Goal: Task Accomplishment & Management: Use online tool/utility

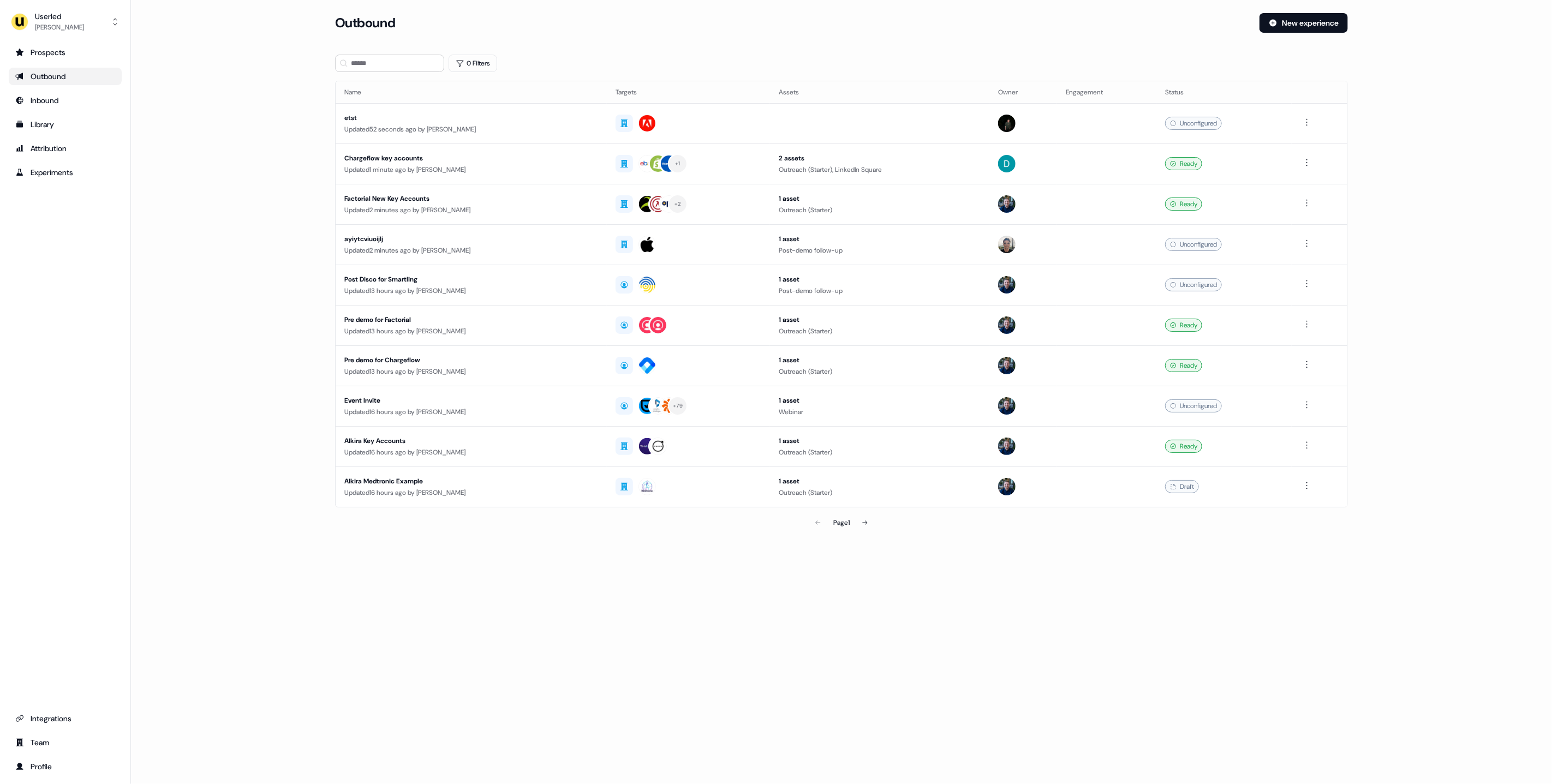
click at [57, 707] on div "Prospects Outbound Inbound Library Attribution Experiments Integrations Team Pr…" at bounding box center [64, 410] width 113 height 732
click at [49, 720] on div "Integrations" at bounding box center [64, 718] width 100 height 11
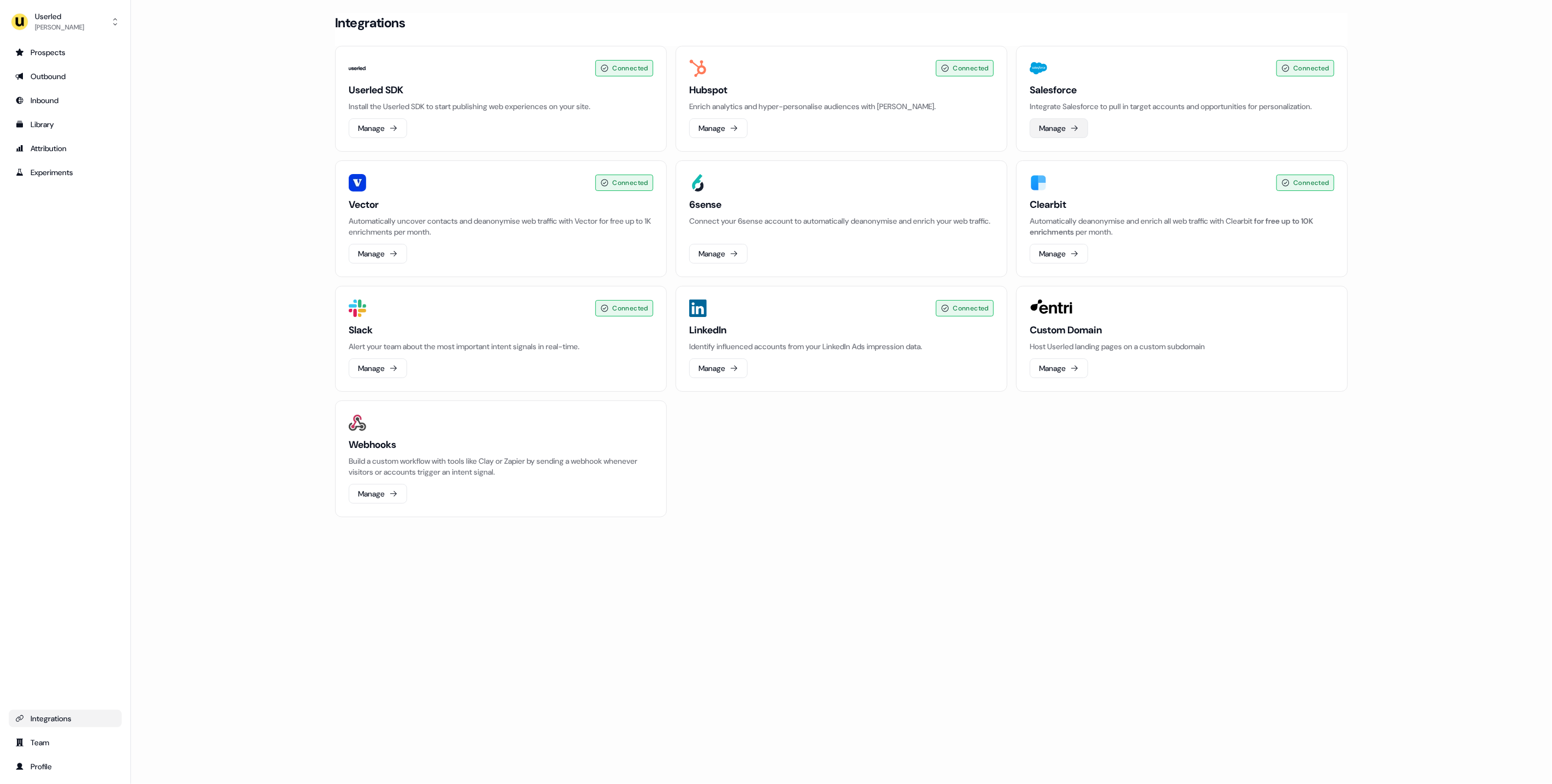
click at [1074, 136] on button "Manage" at bounding box center [1059, 128] width 59 height 20
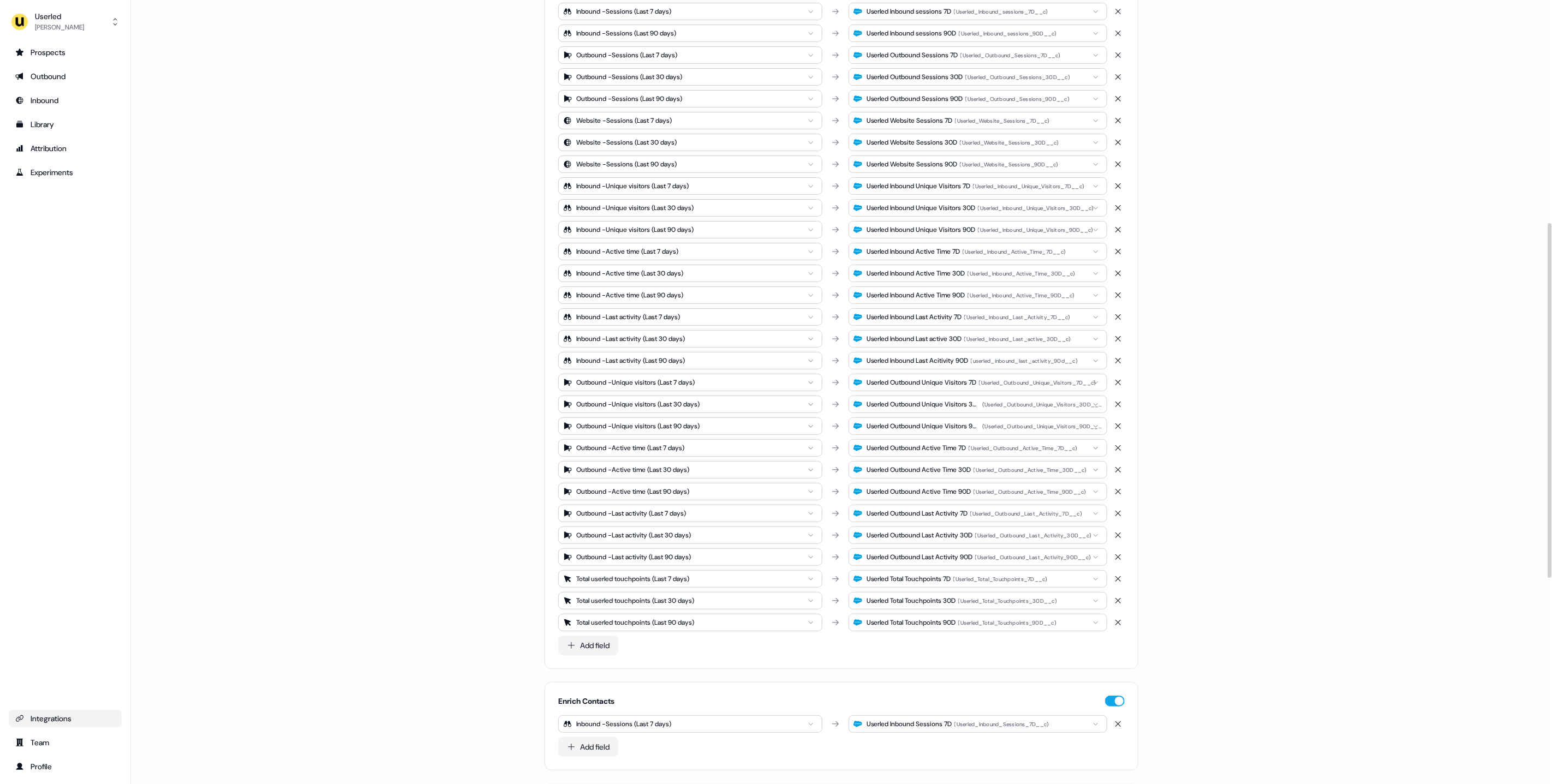
scroll to position [492, 0]
click at [60, 72] on div "Outbound" at bounding box center [64, 76] width 100 height 11
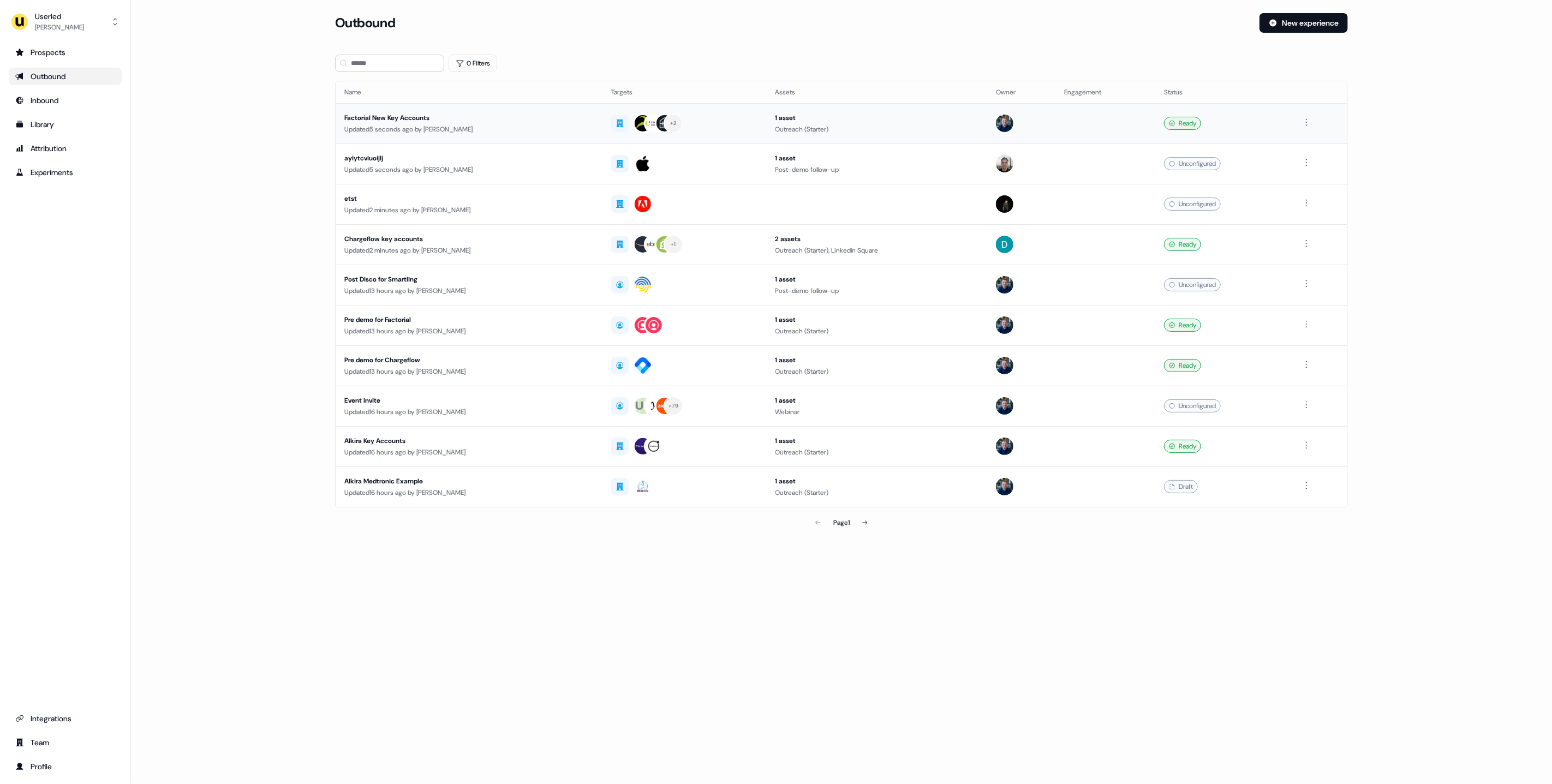
click at [500, 122] on div "Factorial New Key Accounts" at bounding box center [469, 118] width 249 height 11
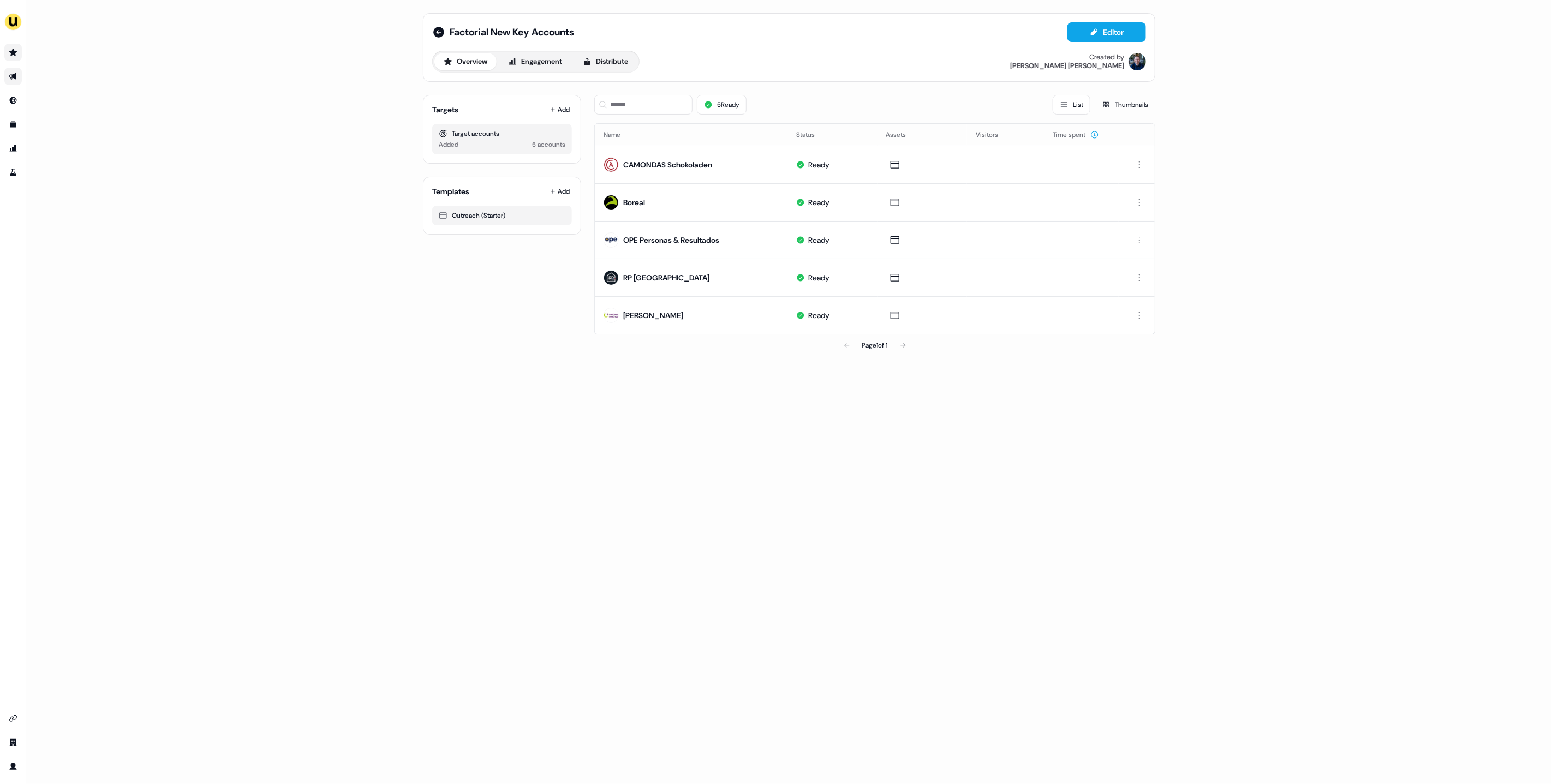
click at [8, 51] on icon "Go to prospects" at bounding box center [12, 52] width 8 height 8
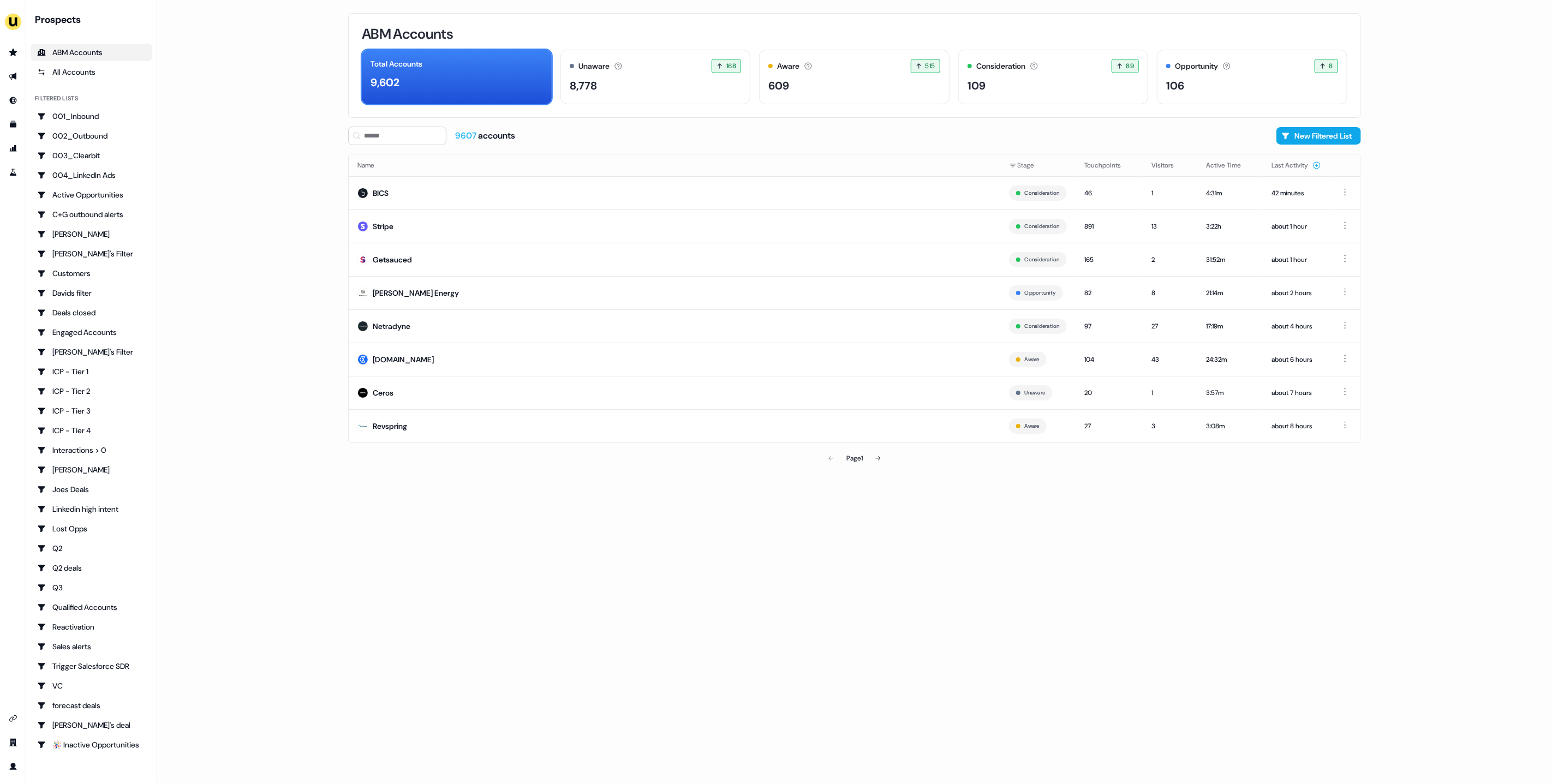
drag, startPoint x: 218, startPoint y: 115, endPoint x: 74, endPoint y: 26, distance: 169.3
click at [218, 115] on main "Loading... ABM Accounts Total Accounts 9,602 Unaware The default stage all acco…" at bounding box center [854, 392] width 1395 height 784
click at [22, 20] on button "side nav menu" at bounding box center [13, 22] width 22 height 22
drag, startPoint x: 55, startPoint y: 57, endPoint x: 64, endPoint y: 57, distance: 9.0
click at [55, 57] on div "Impersonate (Admin)" at bounding box center [56, 51] width 104 height 20
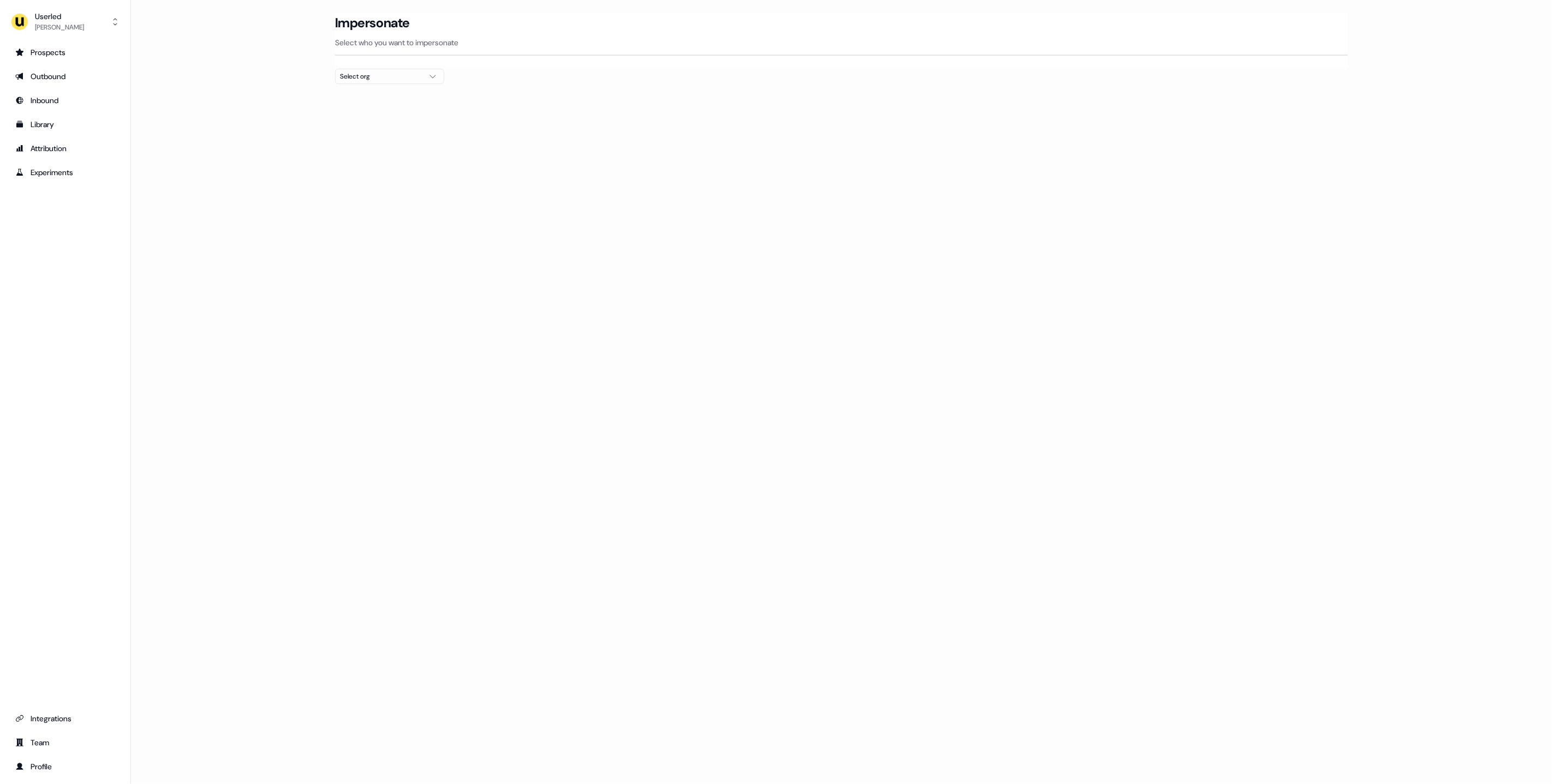
click at [373, 77] on div "Select org" at bounding box center [381, 76] width 82 height 11
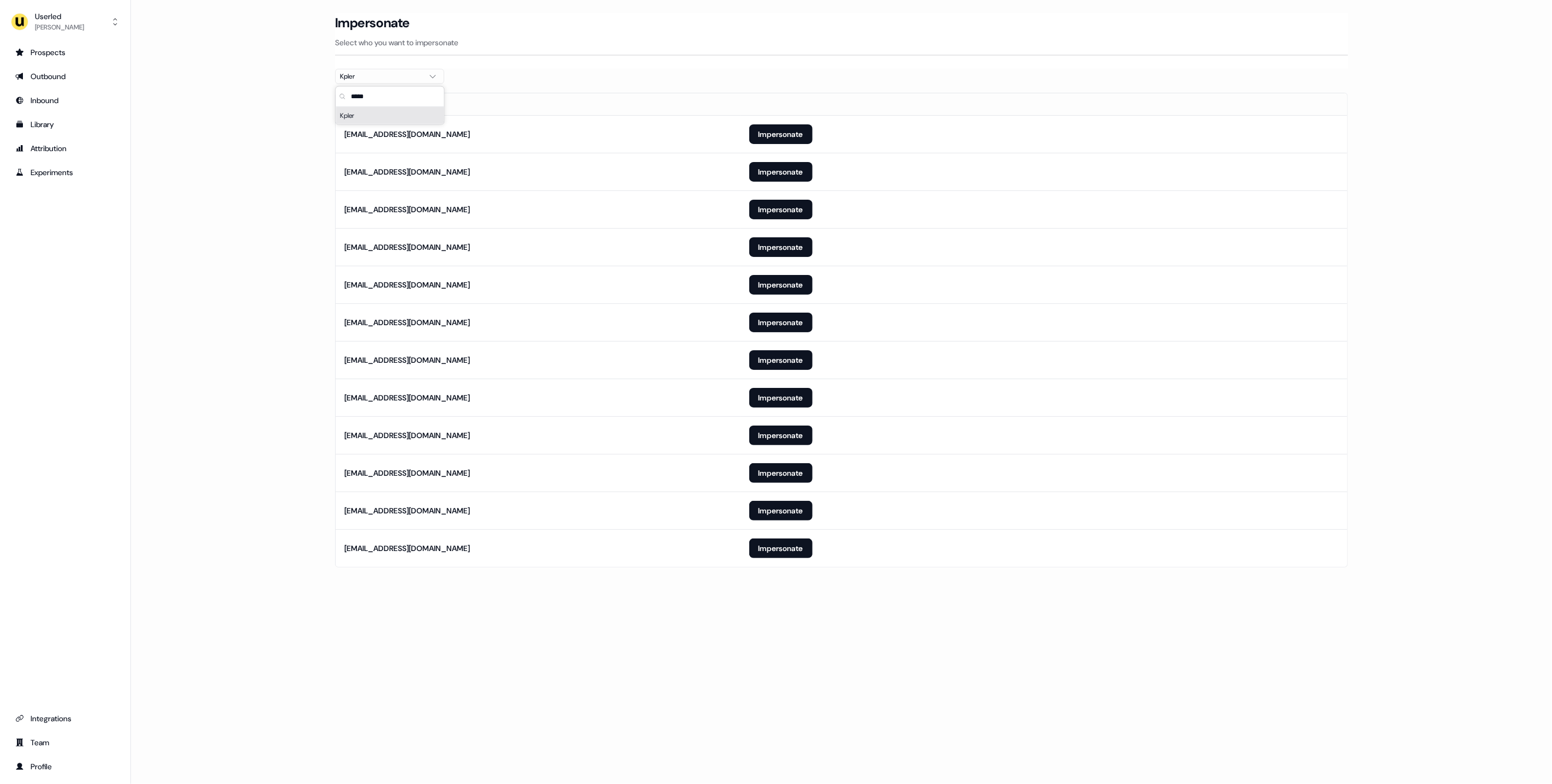
type input "*****"
click at [275, 309] on main "Loading... Impersonate Select who you want to impersonate Kpler Email [EMAIL_AD…" at bounding box center [841, 305] width 1421 height 585
click at [274, 315] on main "Loading... Impersonate Select who you want to impersonate Kpler Email [EMAIL_AD…" at bounding box center [841, 305] width 1421 height 585
click at [241, 480] on main "Loading... Impersonate Select who you want to impersonate Kpler Email [EMAIL_AD…" at bounding box center [841, 305] width 1421 height 585
click at [226, 343] on main "Loading... Impersonate Select who you want to impersonate Kpler Email [EMAIL_AD…" at bounding box center [841, 305] width 1421 height 585
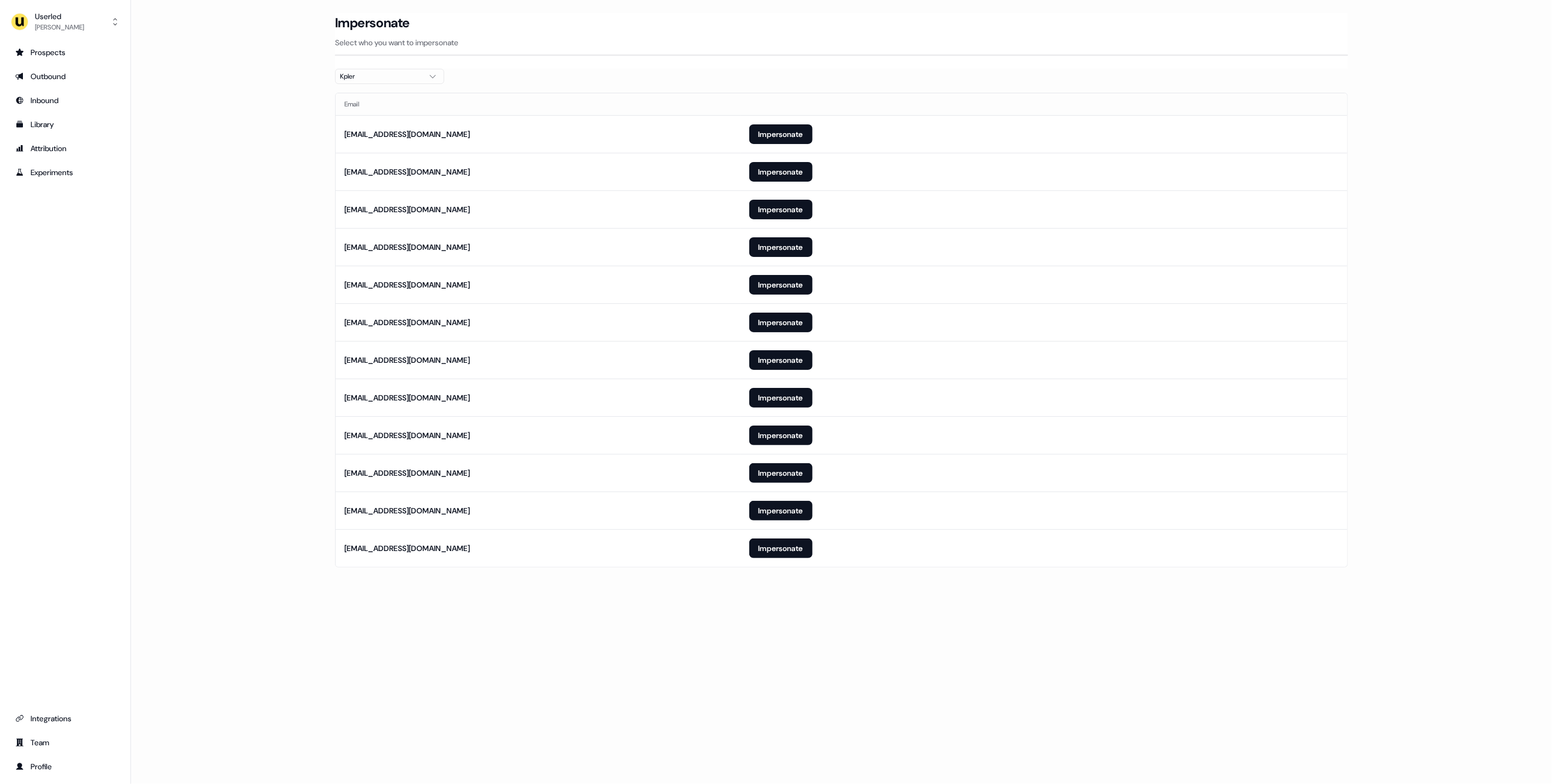
click at [246, 163] on main "Loading... Impersonate Select who you want to impersonate Kpler Email [EMAIL_AD…" at bounding box center [841, 305] width 1421 height 585
click at [265, 322] on main "Loading... Impersonate Select who you want to impersonate Kpler Email [EMAIL_AD…" at bounding box center [841, 305] width 1421 height 585
click at [797, 283] on button "Impersonate" at bounding box center [781, 285] width 63 height 20
